Goal: Use online tool/utility: Utilize a website feature to perform a specific function

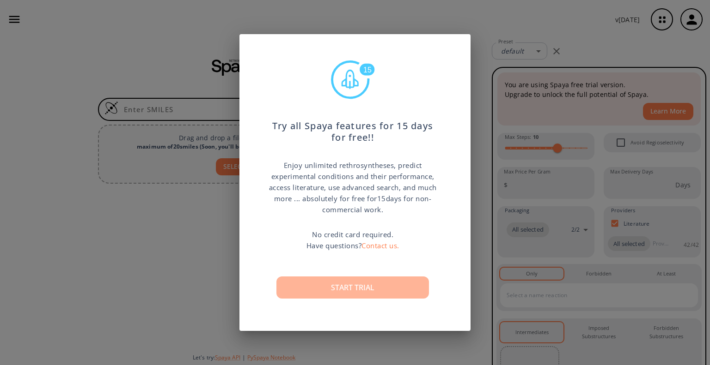
click at [329, 290] on button "Start trial" at bounding box center [352, 288] width 152 height 22
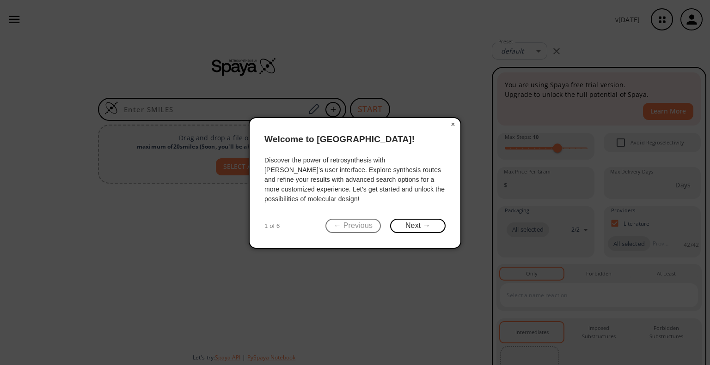
click at [453, 125] on button "×" at bounding box center [452, 124] width 15 height 13
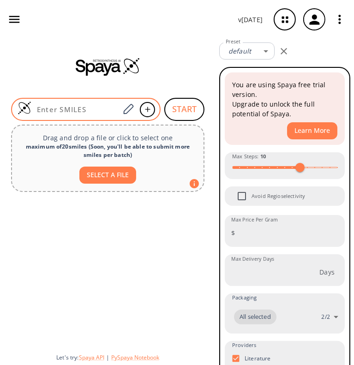
click at [84, 105] on input at bounding box center [75, 109] width 88 height 9
paste input "O=C([C@](C/C=C(C)/C)(C1)C2=O)[C@]([C@]3([H])C[C@@H]1C(C)(C)[C@@]24C(C5=CC=CC=C5…"
type input "O=C([C@](C/C=C(C)/C)(C1)C2=O)[C@]([C@]3([H])C[C@@H]1C(C)(C)[C@@]24C(C5=CC=CC=C5…"
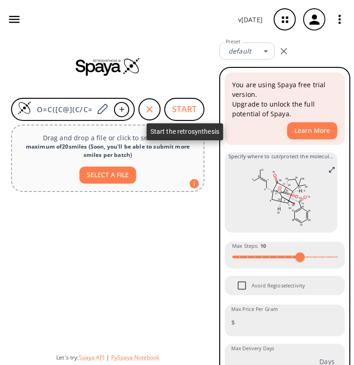
click at [190, 105] on button "START" at bounding box center [184, 109] width 40 height 23
